Goal: Find contact information: Find contact information

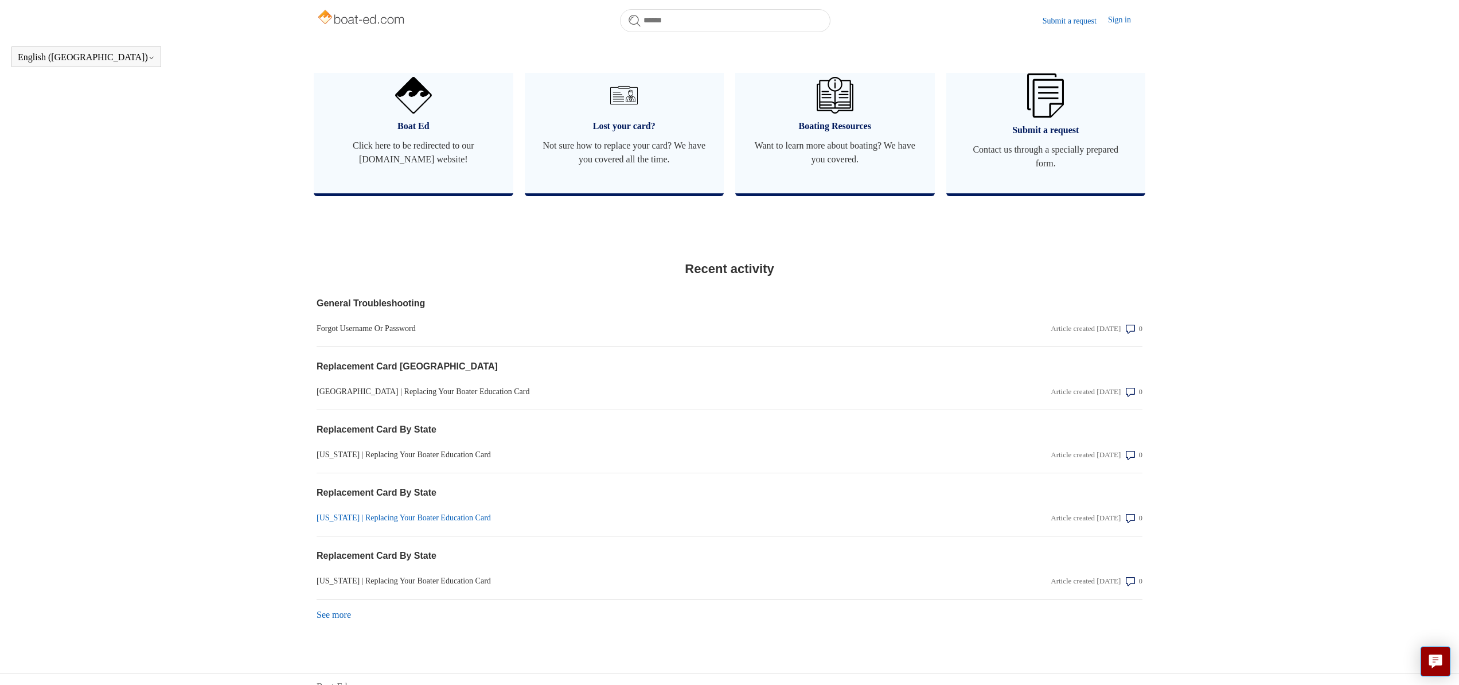
scroll to position [698, 0]
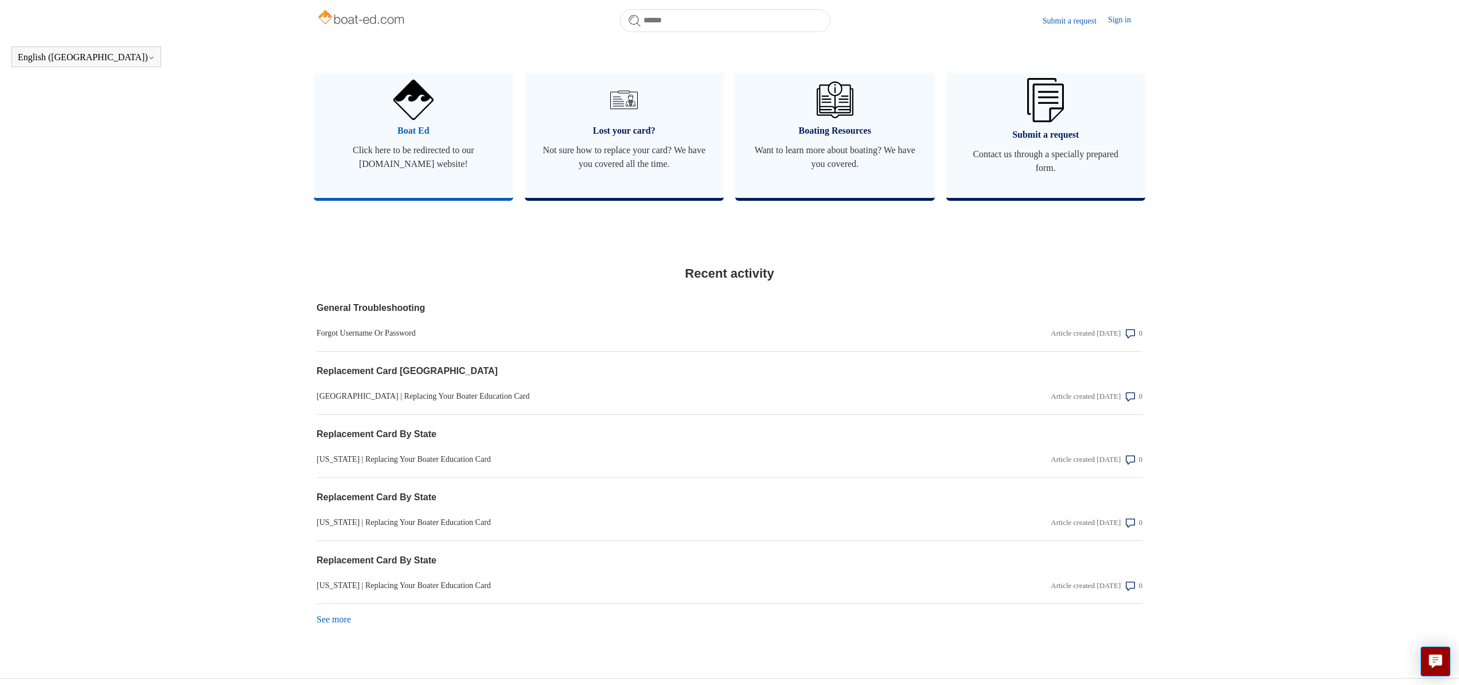
click at [416, 138] on span "Boat Ed" at bounding box center [413, 131] width 165 height 14
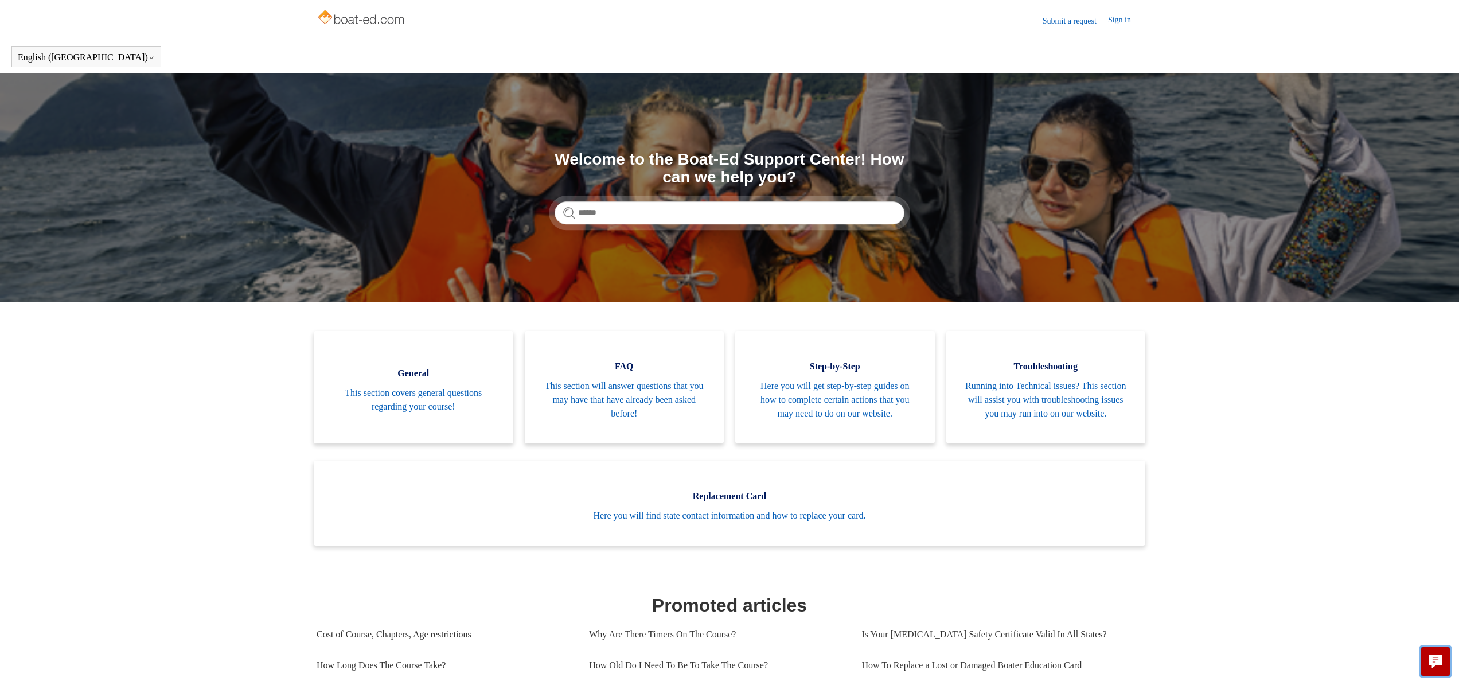
click at [1440, 656] on icon "Live chat" at bounding box center [1435, 659] width 13 height 11
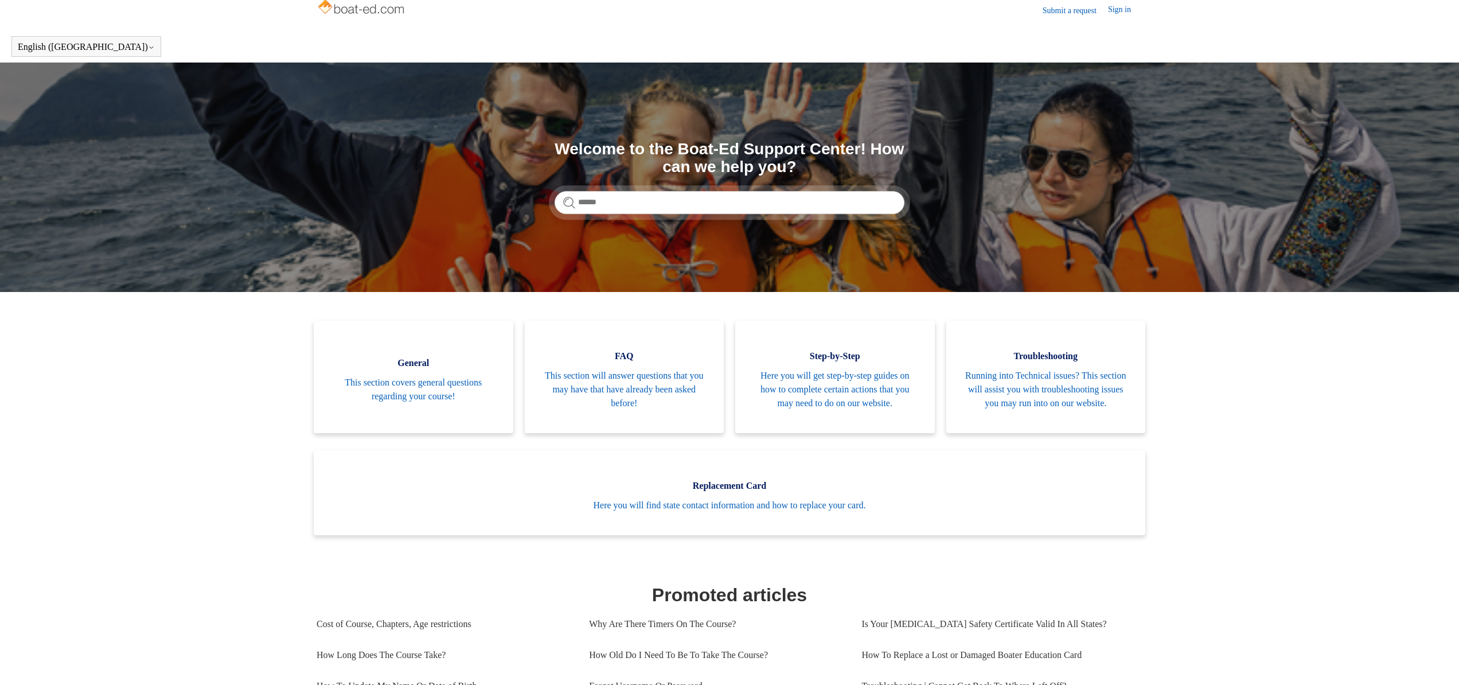
scroll to position [8, 0]
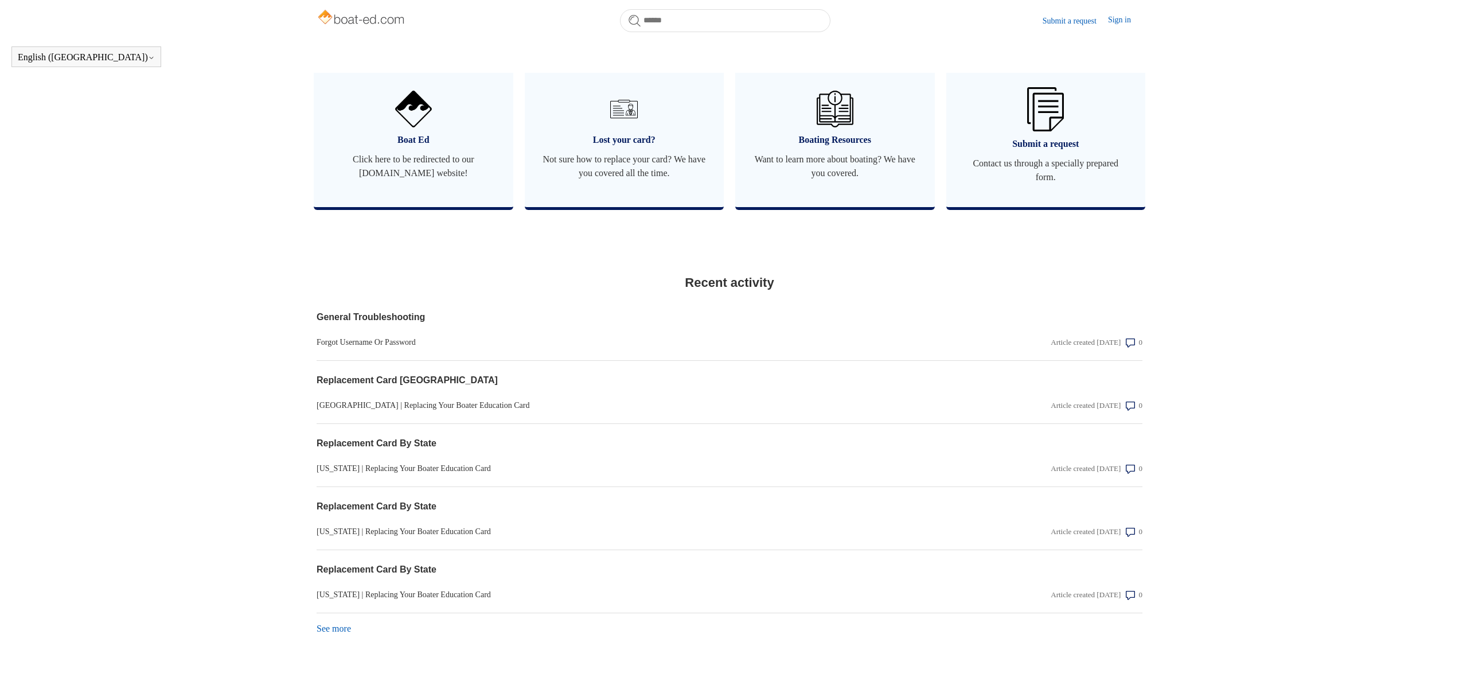
scroll to position [730, 0]
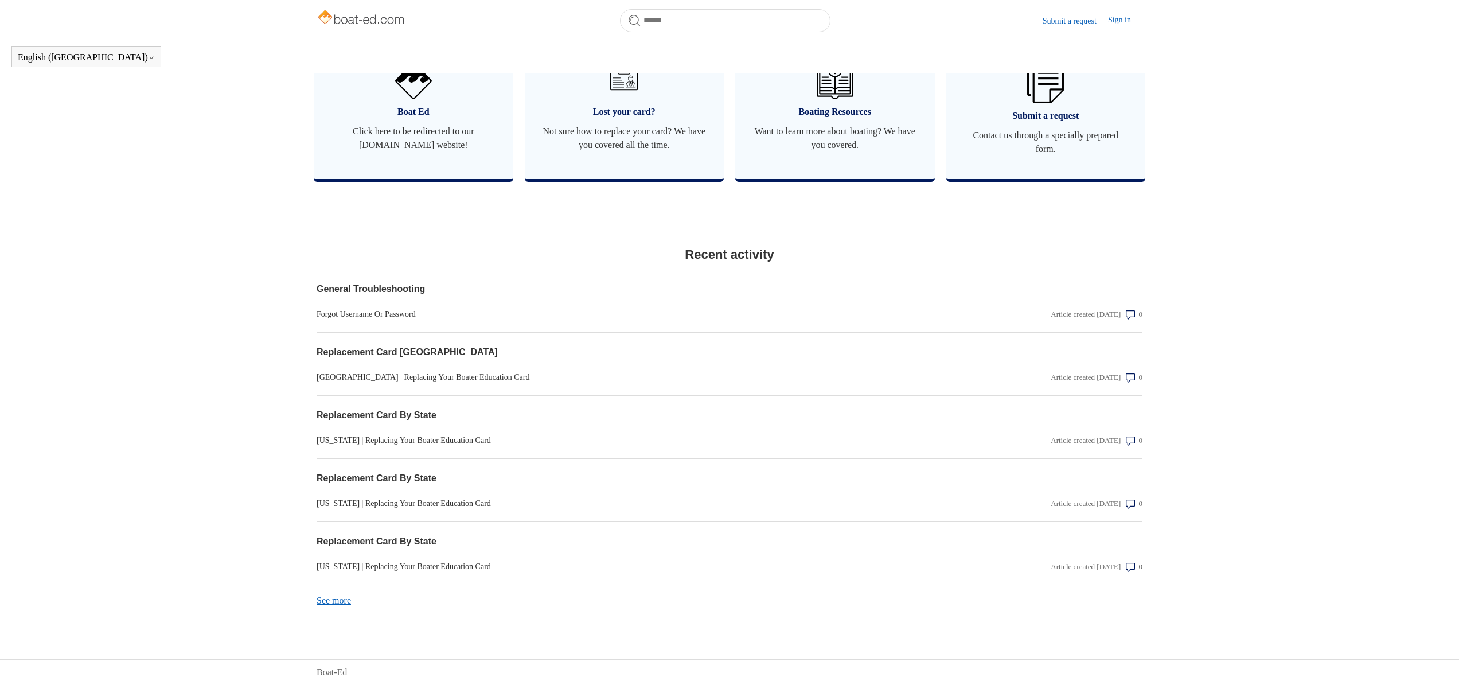
click at [334, 599] on link "See more items from recent activity" at bounding box center [334, 600] width 34 height 10
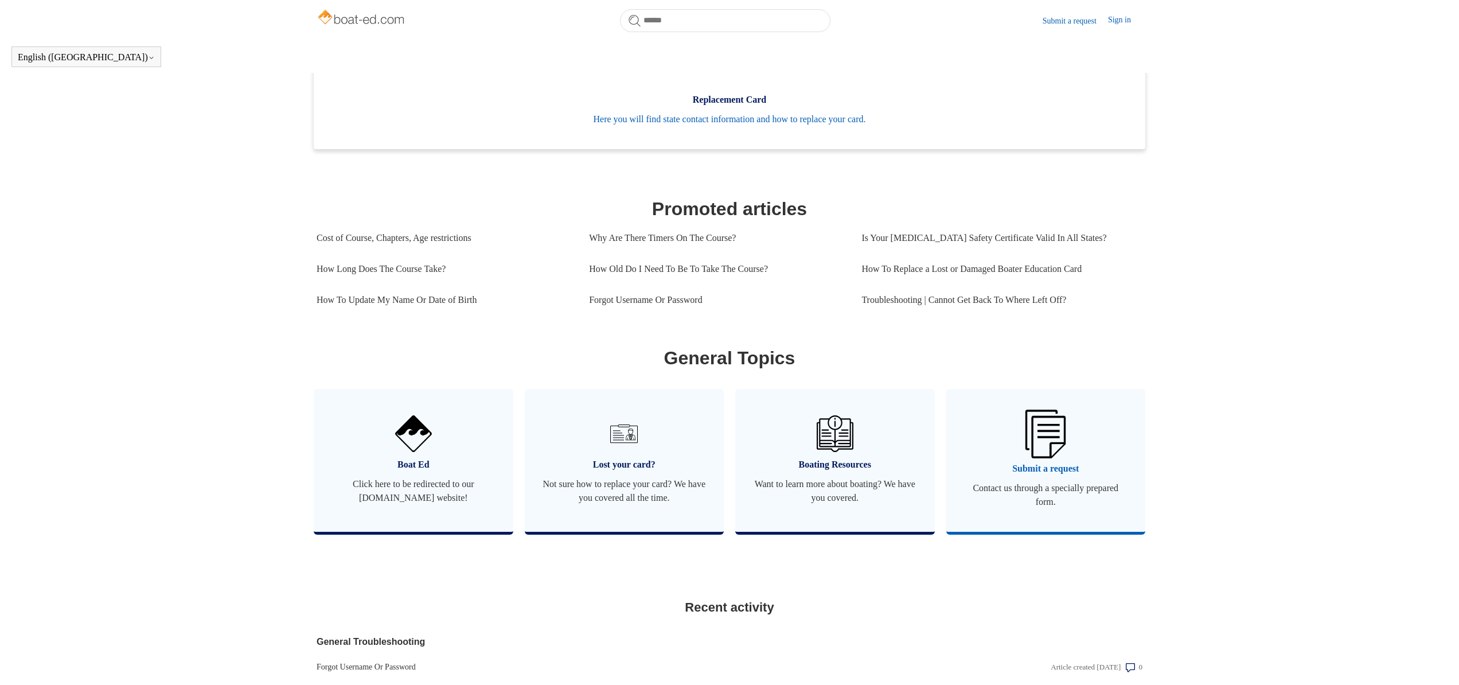
scroll to position [361, 0]
click at [1047, 454] on img at bounding box center [1046, 436] width 40 height 48
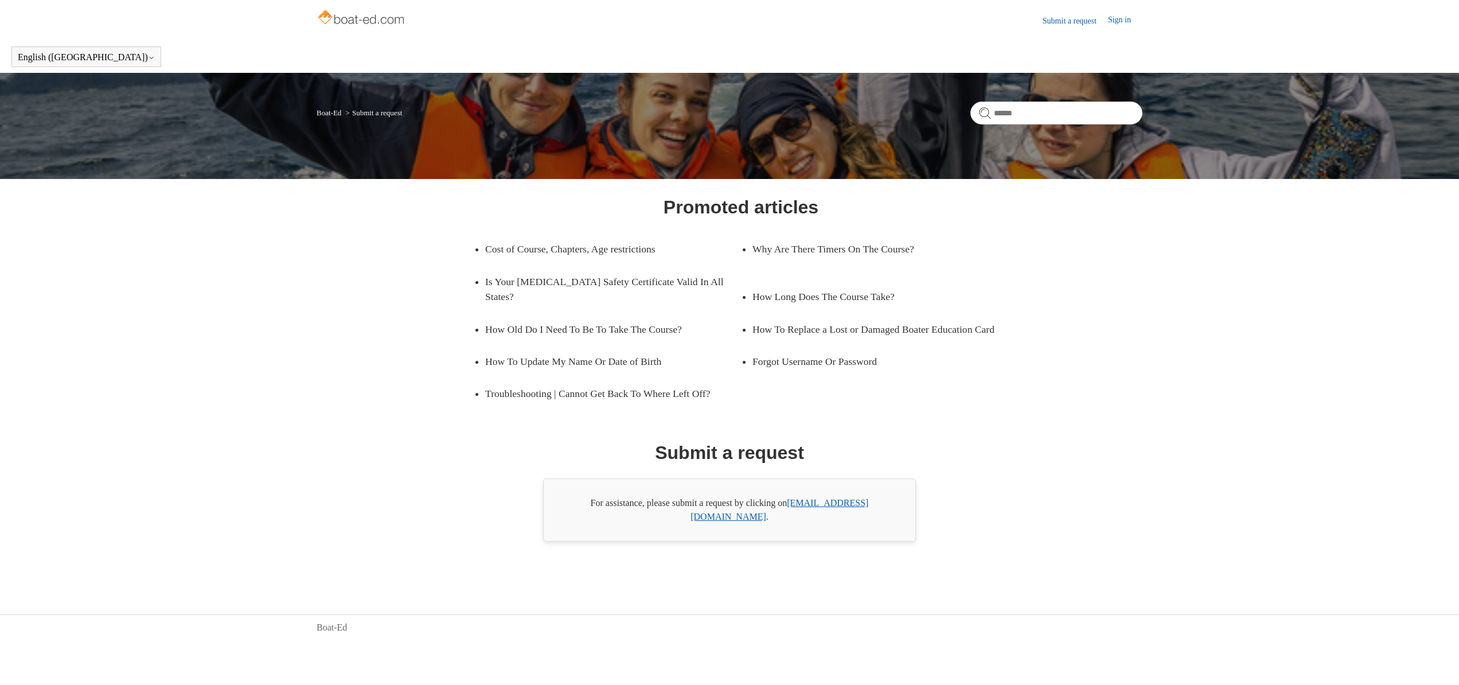
click at [821, 506] on link "[EMAIL_ADDRESS][DOMAIN_NAME]" at bounding box center [780, 510] width 178 height 24
